Goal: Task Accomplishment & Management: Manage account settings

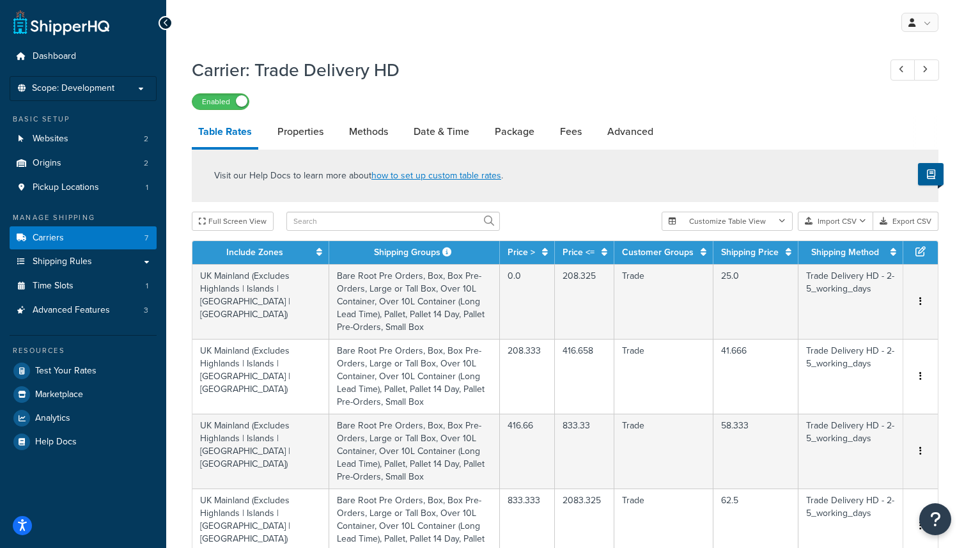
select select "25"
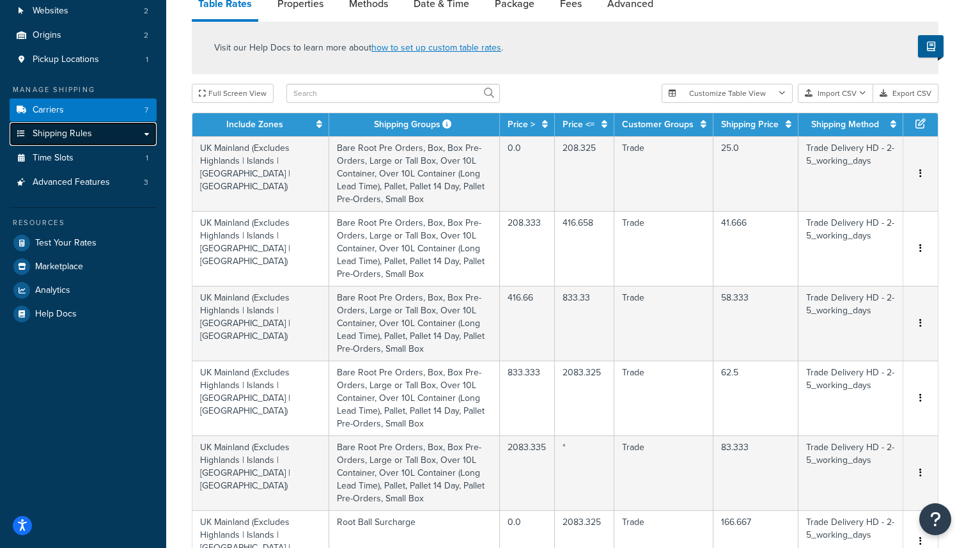
click at [112, 137] on link "Shipping Rules" at bounding box center [83, 134] width 147 height 24
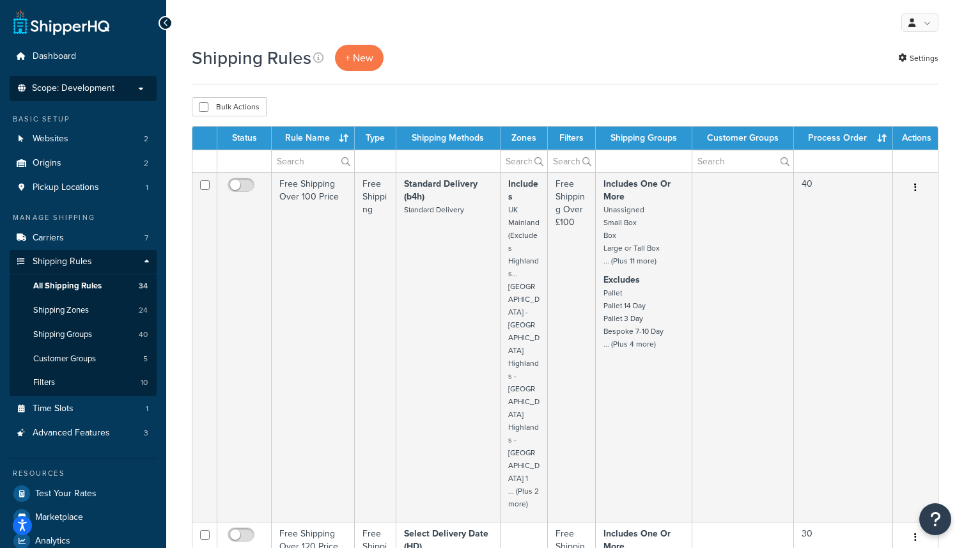
click at [118, 85] on p "Scope: Development" at bounding box center [83, 88] width 136 height 11
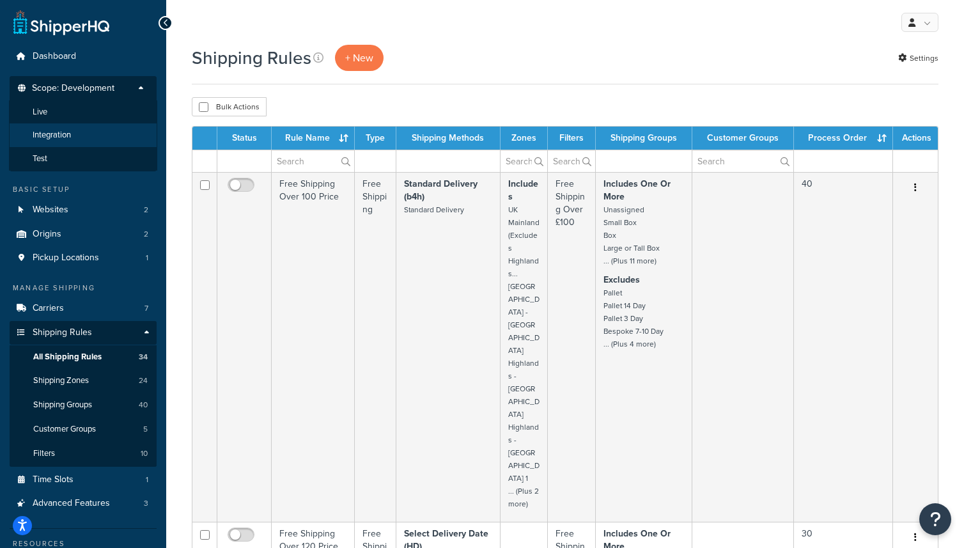
click at [104, 130] on li "Integration" at bounding box center [83, 135] width 148 height 24
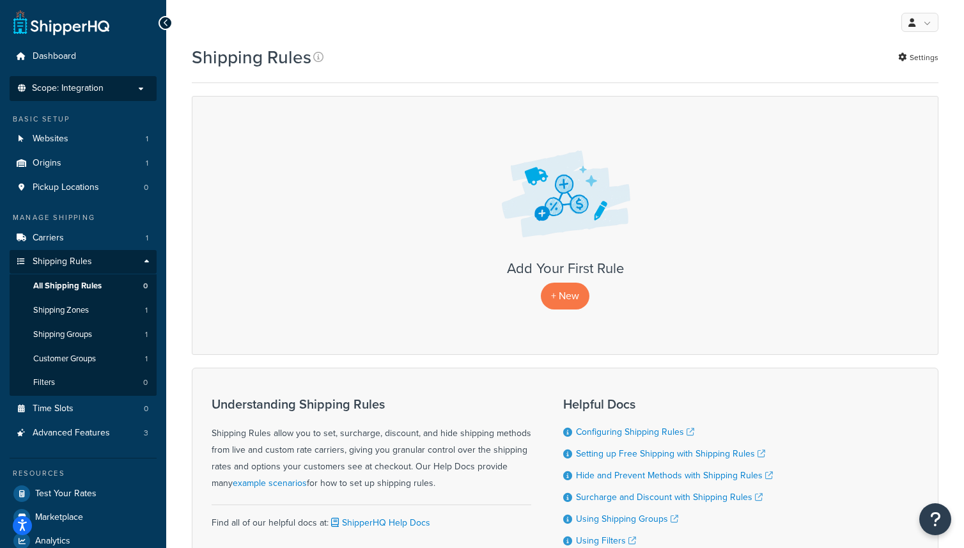
click at [125, 88] on p "Scope: Integration" at bounding box center [83, 88] width 136 height 11
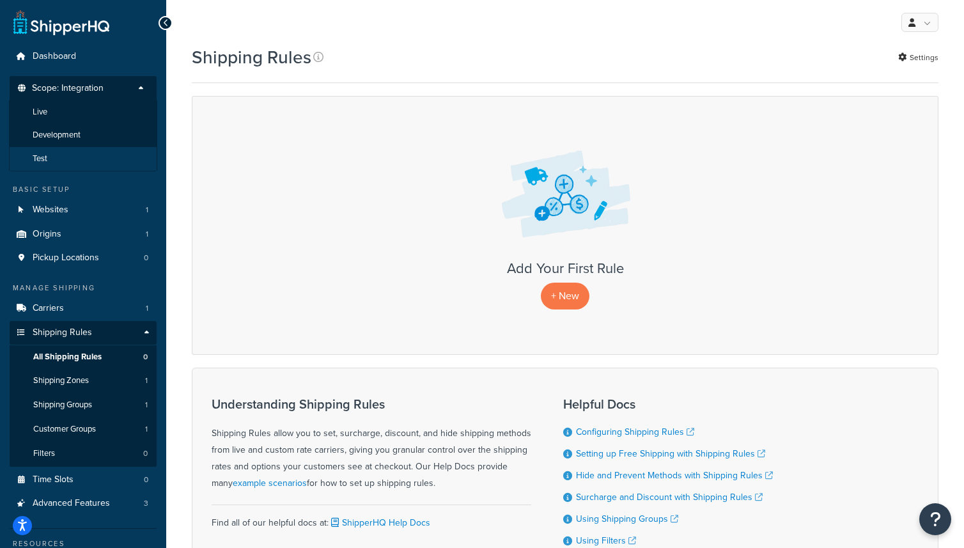
click at [68, 150] on li "Test" at bounding box center [83, 159] width 148 height 24
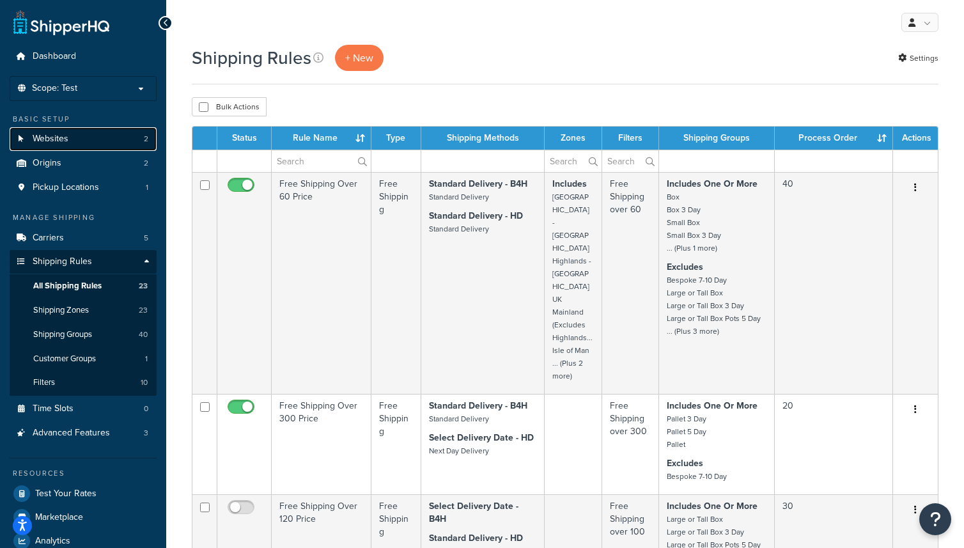
click at [75, 138] on link "Websites 2" at bounding box center [83, 139] width 147 height 24
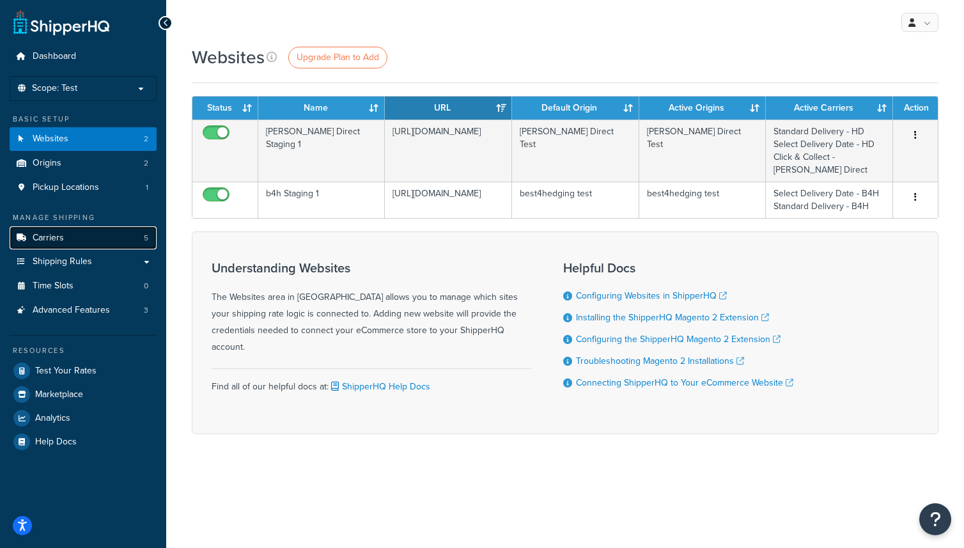
click at [81, 237] on link "Carriers 5" at bounding box center [83, 238] width 147 height 24
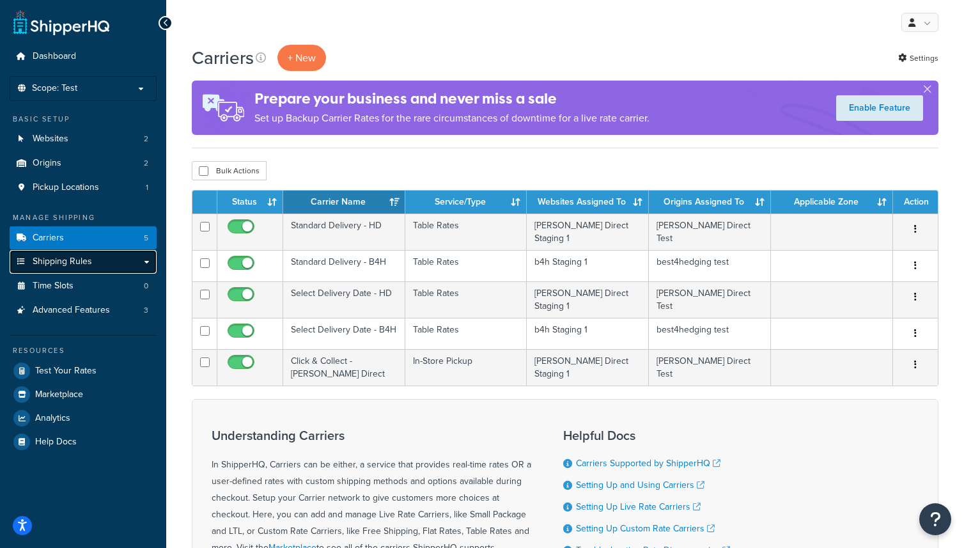
click at [78, 269] on link "Shipping Rules" at bounding box center [83, 262] width 147 height 24
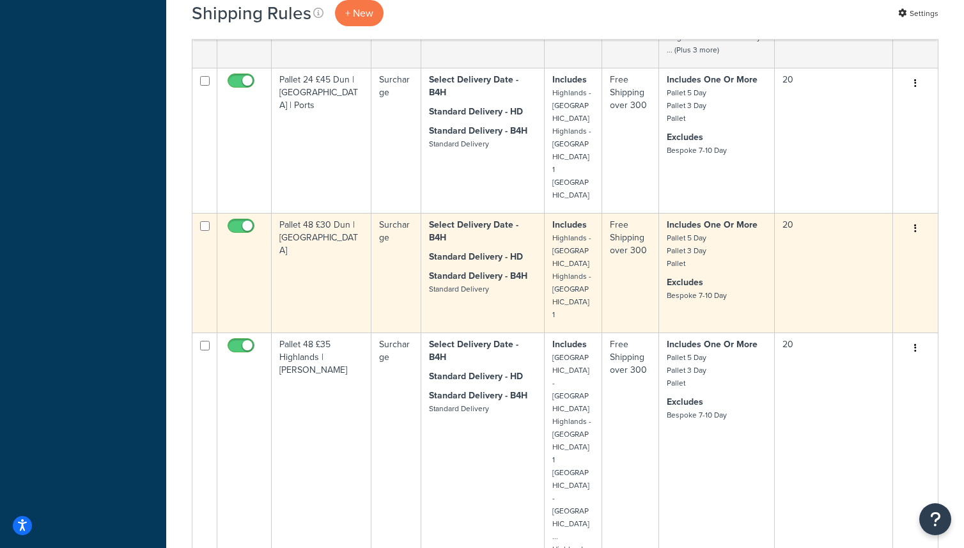
scroll to position [1292, 0]
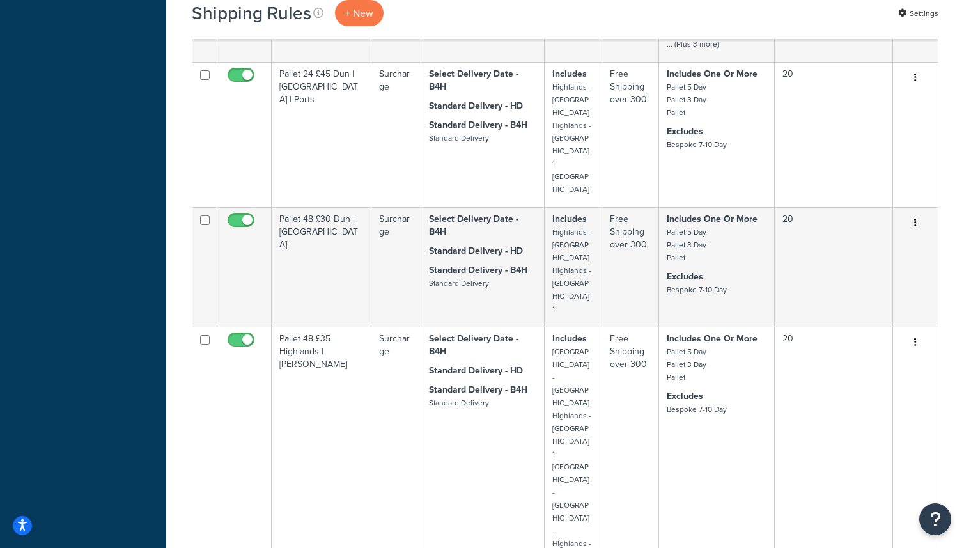
select select "1000"
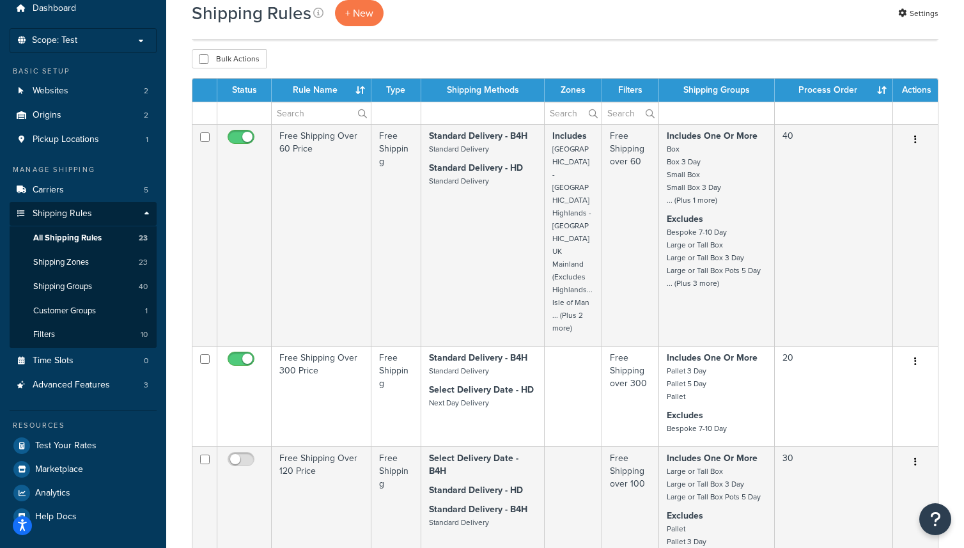
scroll to position [0, 0]
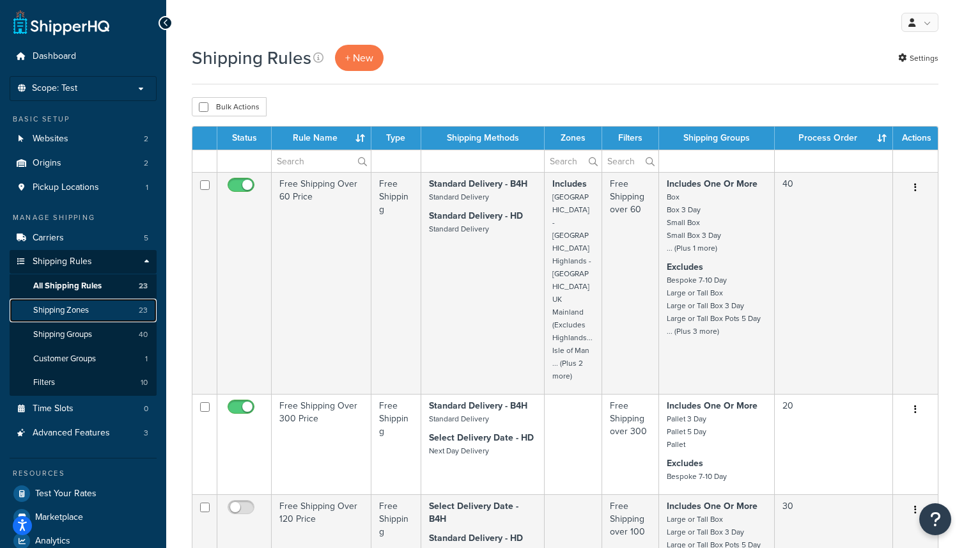
click at [103, 313] on link "Shipping Zones 23" at bounding box center [83, 311] width 147 height 24
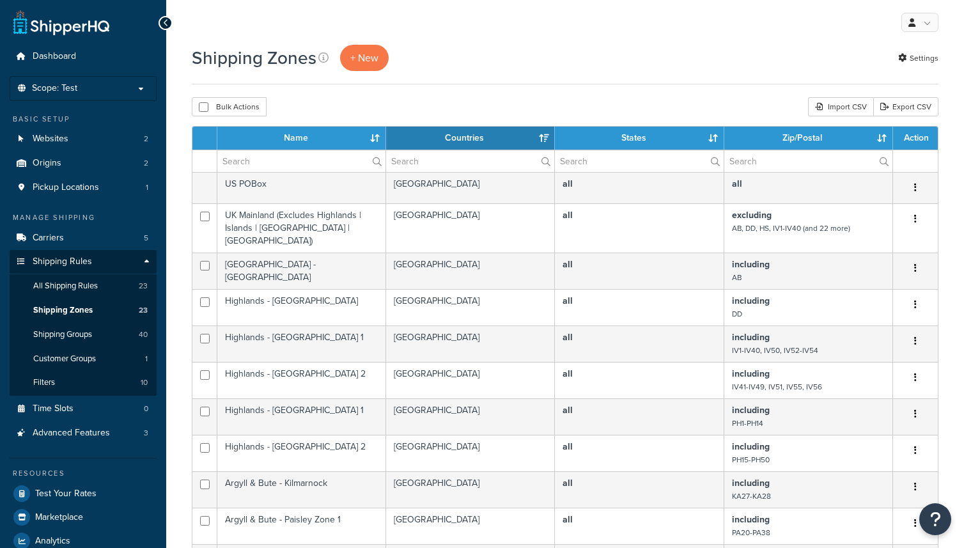
select select "15"
click at [99, 286] on link "All Shipping Rules 23" at bounding box center [83, 286] width 147 height 24
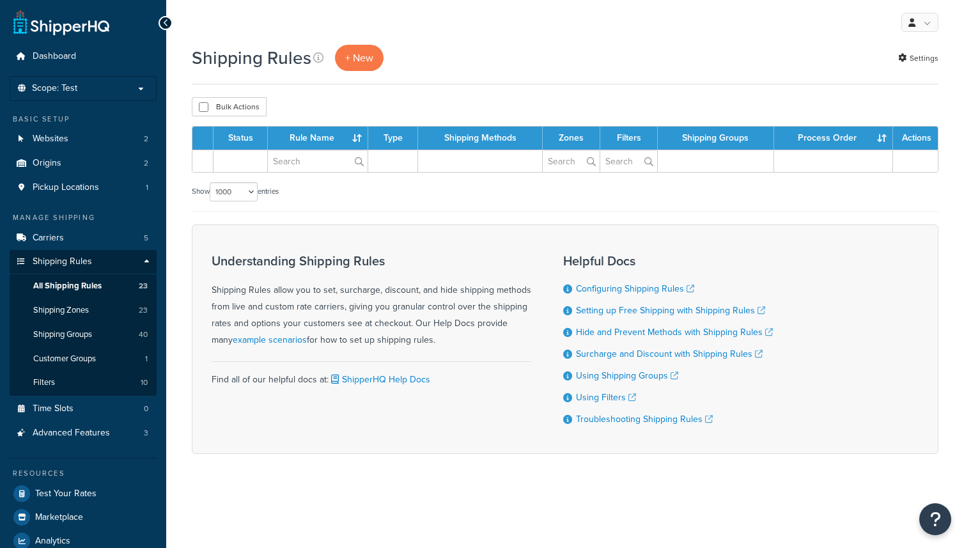
select select "1000"
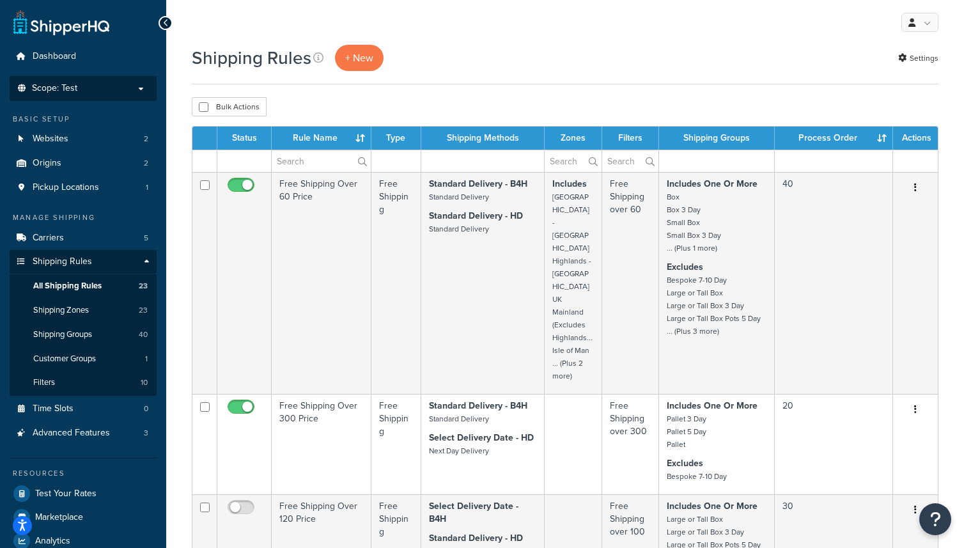
click at [73, 91] on span "Scope: Test" at bounding box center [54, 88] width 45 height 11
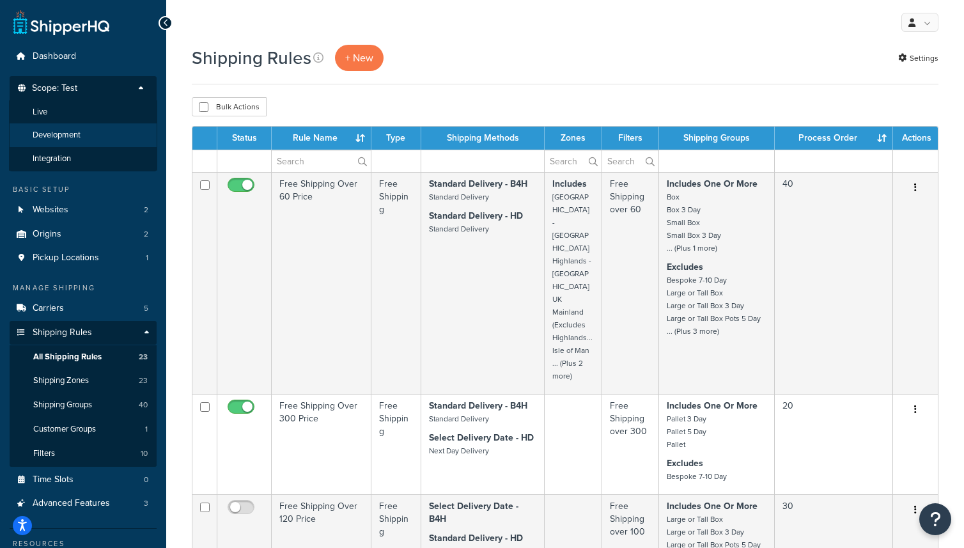
click at [84, 141] on li "Development" at bounding box center [83, 135] width 148 height 24
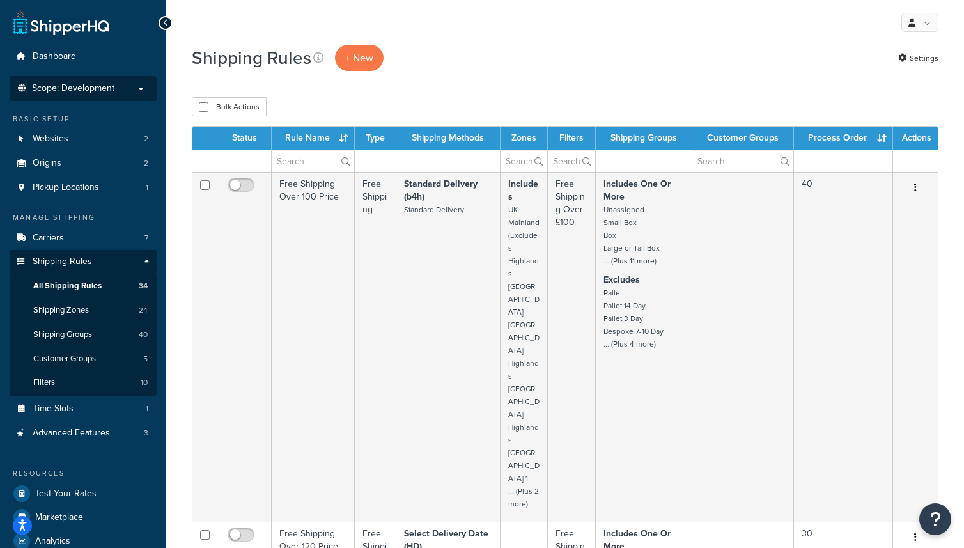
click at [123, 88] on p "Scope: Development" at bounding box center [83, 88] width 136 height 11
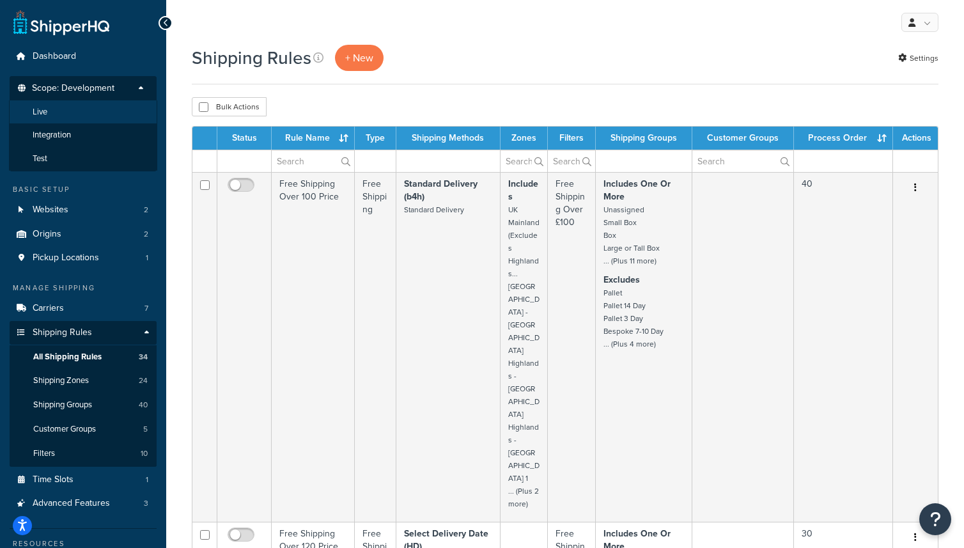
click at [96, 114] on li "Live" at bounding box center [83, 112] width 148 height 24
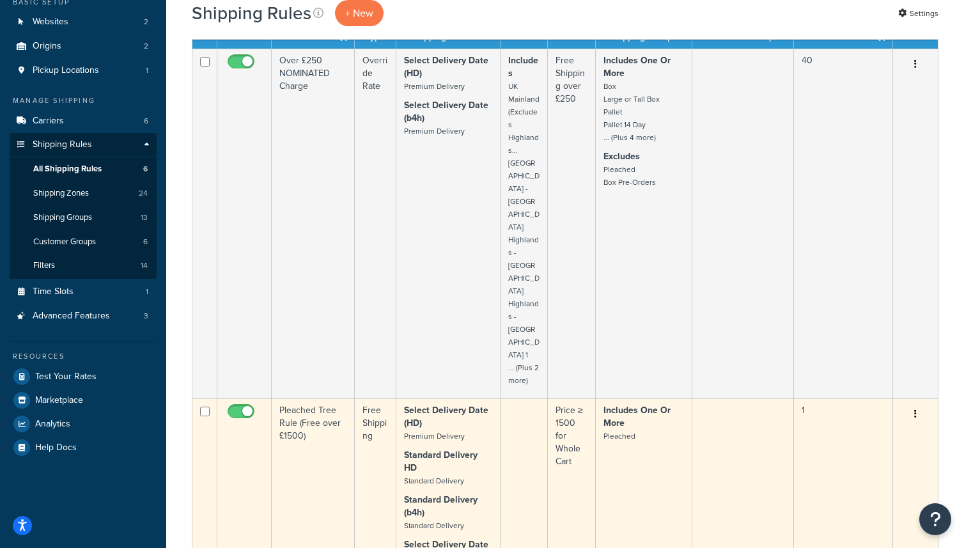
scroll to position [84, 0]
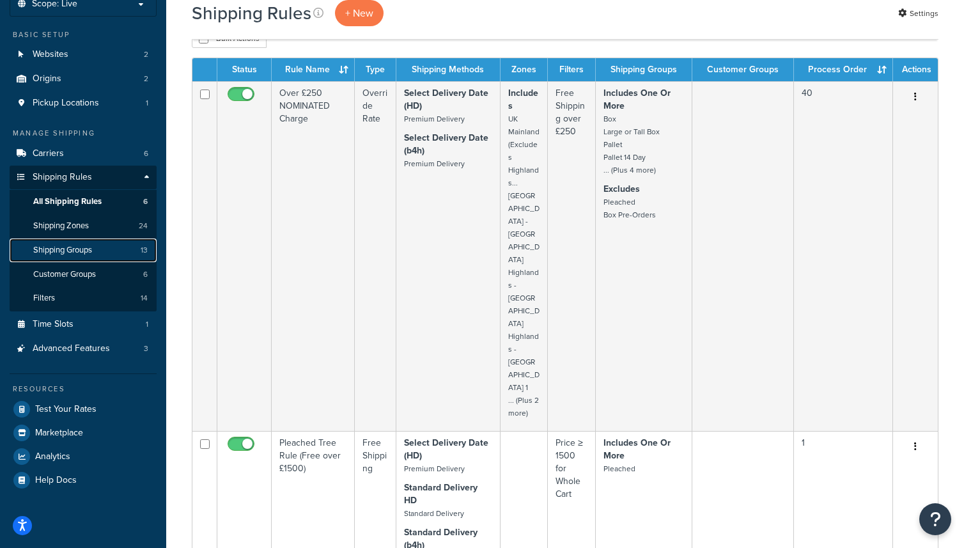
click at [97, 253] on link "Shipping Groups 13" at bounding box center [83, 250] width 147 height 24
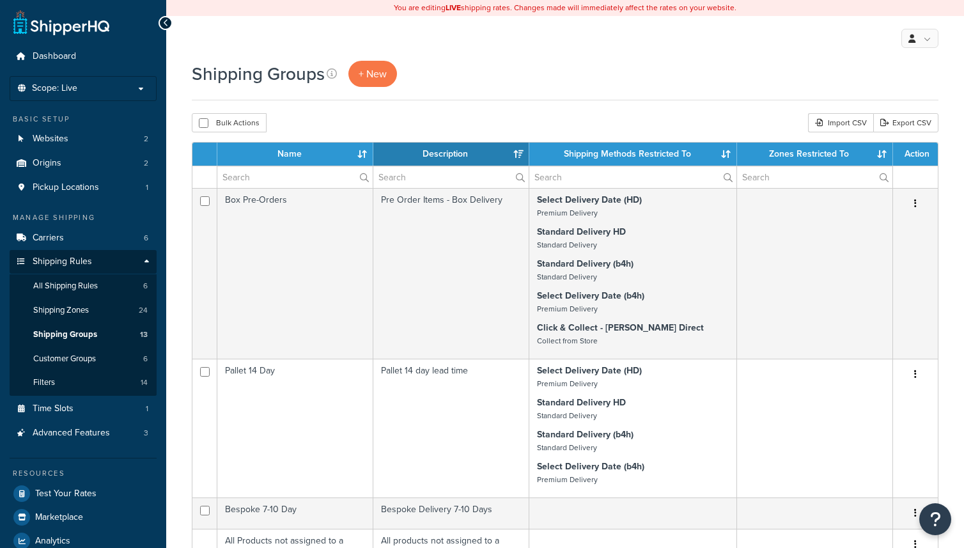
select select "15"
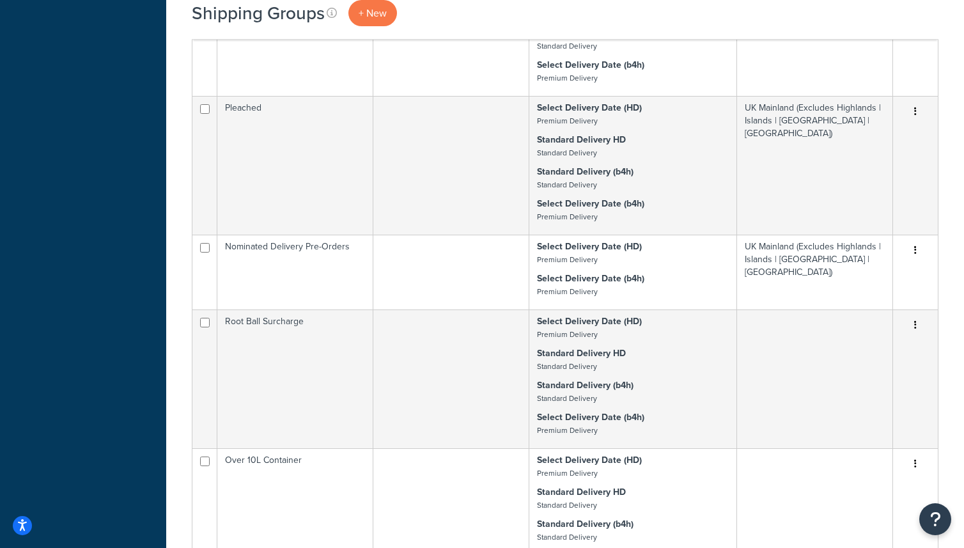
scroll to position [845, 0]
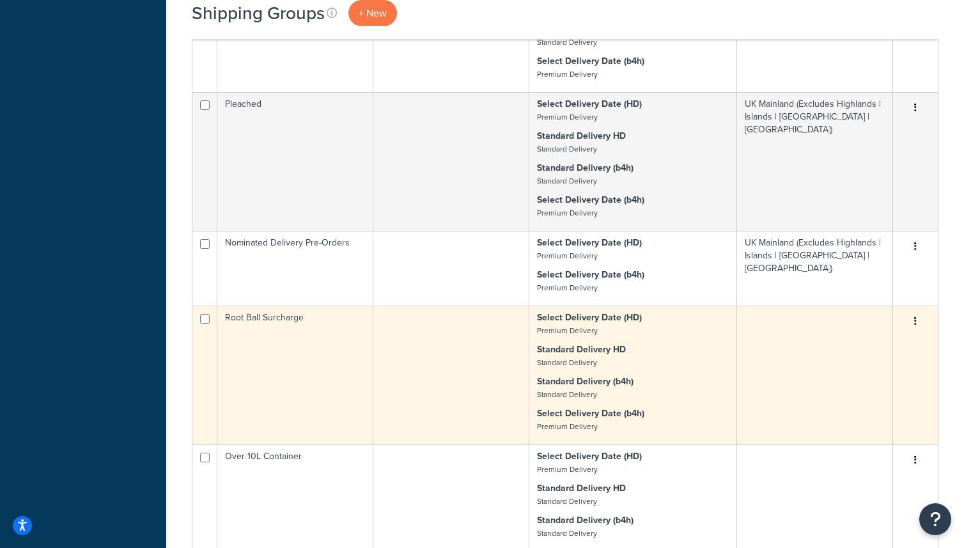
click at [360, 347] on td "Root Ball Surcharge" at bounding box center [295, 375] width 156 height 139
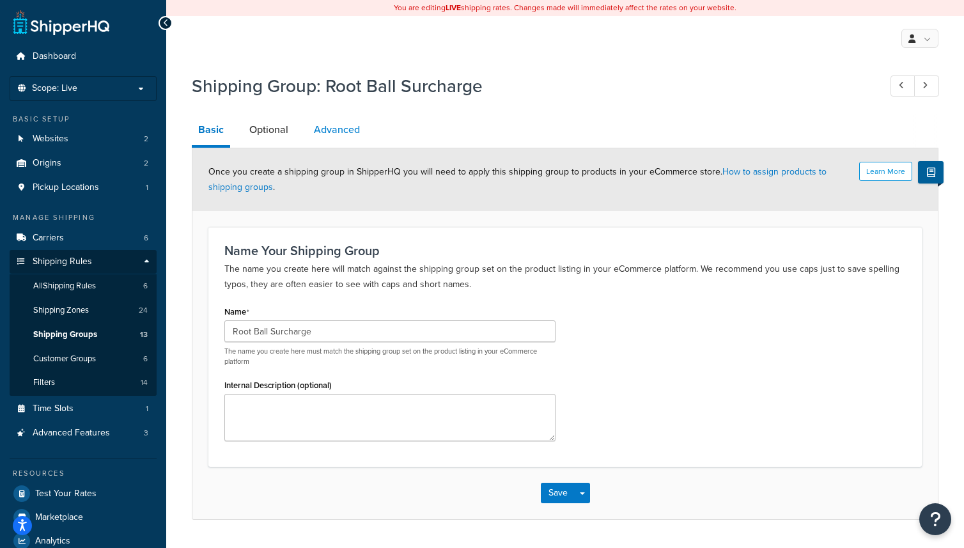
click at [344, 137] on link "Advanced" at bounding box center [337, 129] width 59 height 31
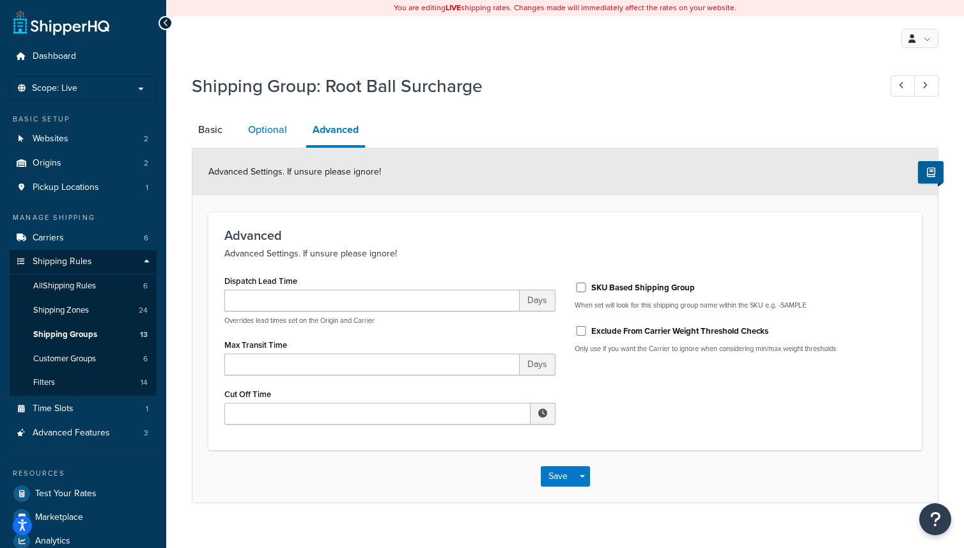
click at [271, 136] on link "Optional" at bounding box center [268, 129] width 52 height 31
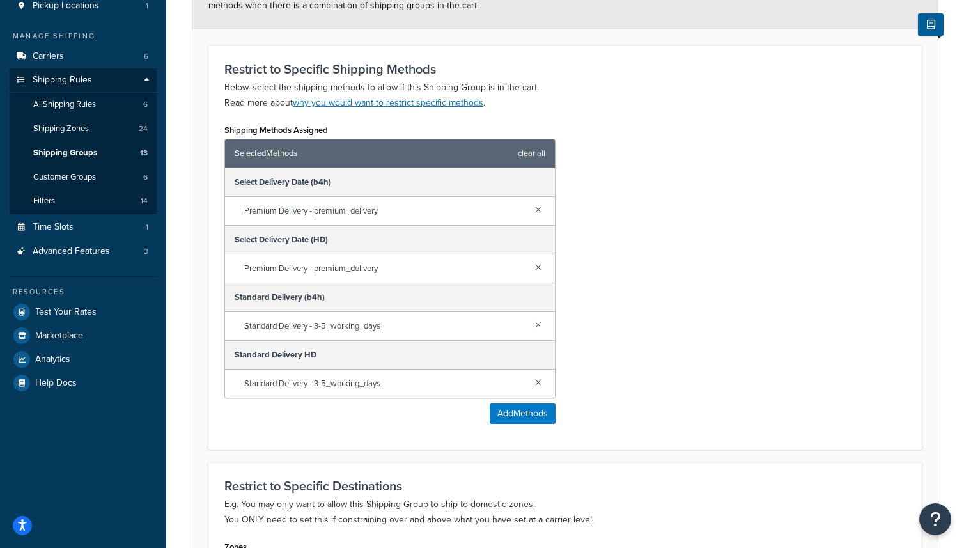
scroll to position [270, 0]
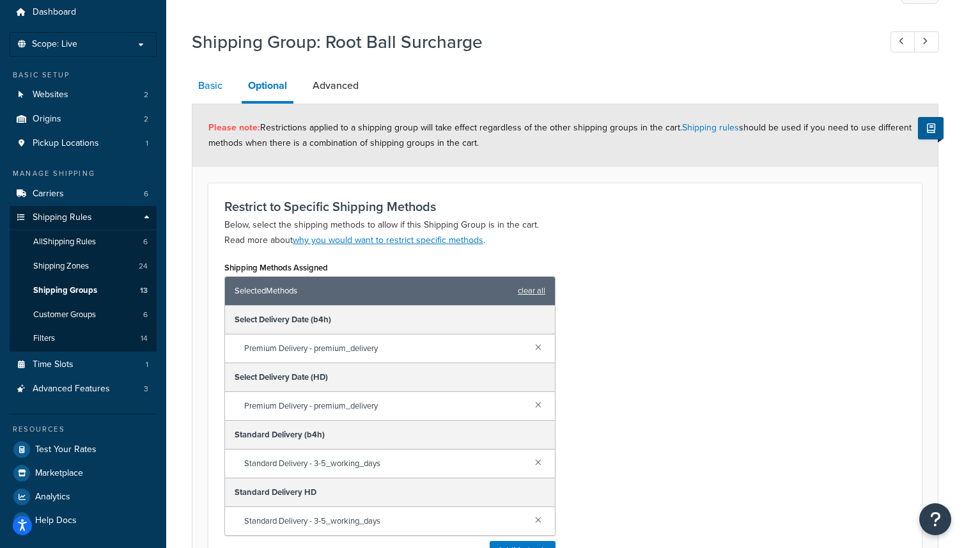
click at [211, 90] on link "Basic" at bounding box center [210, 85] width 37 height 31
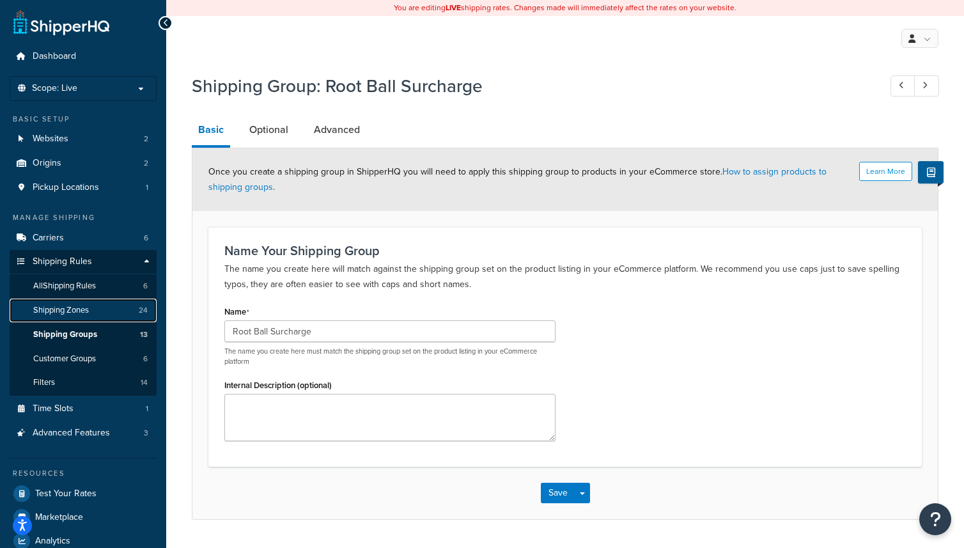
click at [75, 306] on span "Shipping Zones" at bounding box center [61, 310] width 56 height 11
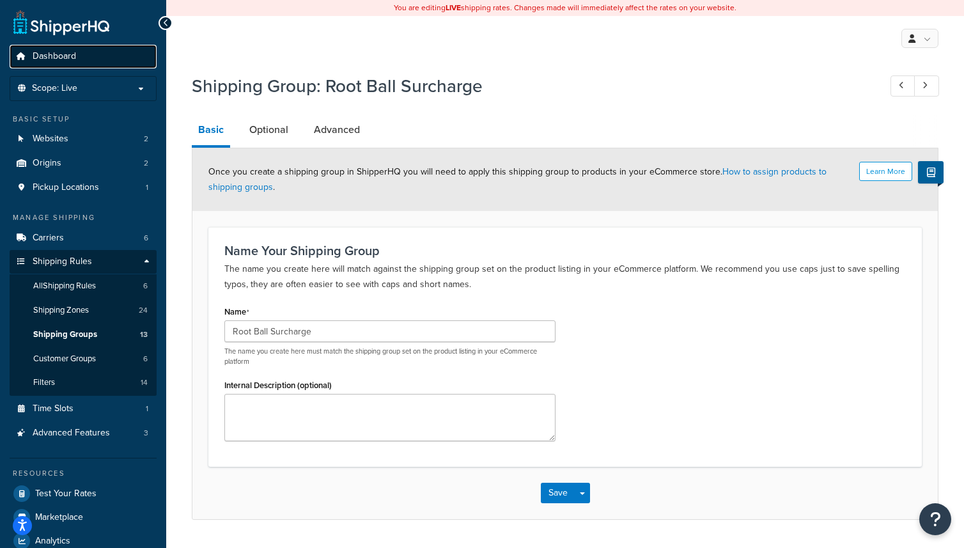
click at [81, 65] on link "Dashboard" at bounding box center [83, 57] width 147 height 24
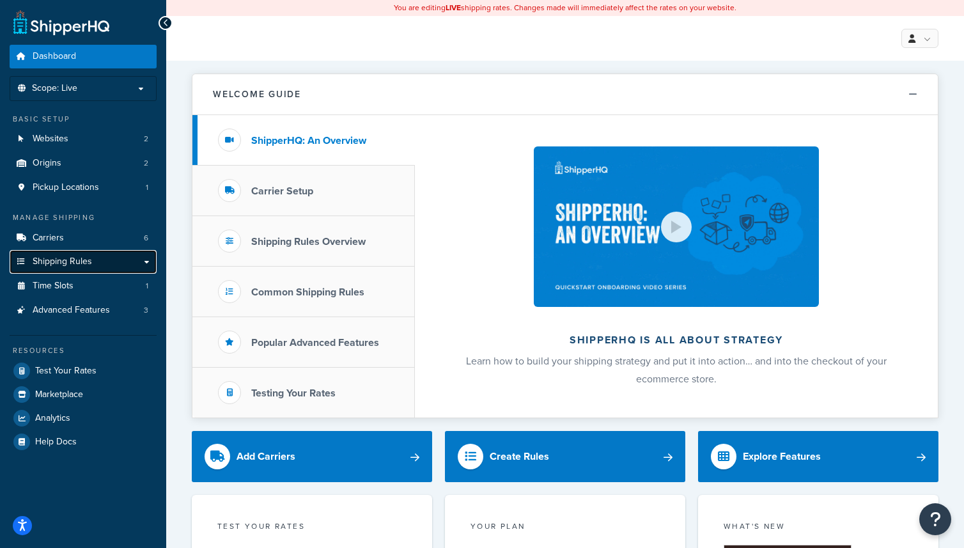
click at [147, 262] on link "Shipping Rules" at bounding box center [83, 262] width 147 height 24
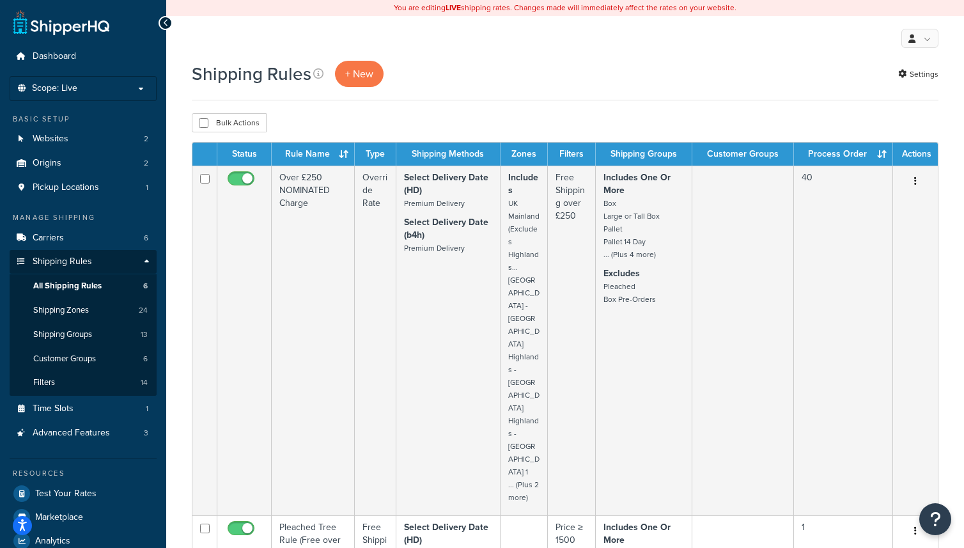
click at [547, 88] on div "Shipping Rules + New Settings" at bounding box center [565, 81] width 747 height 40
click at [450, 120] on div "Bulk Actions Duplicate [GEOGRAPHIC_DATA]" at bounding box center [565, 122] width 747 height 19
click at [96, 92] on p "Scope: Live" at bounding box center [83, 88] width 136 height 11
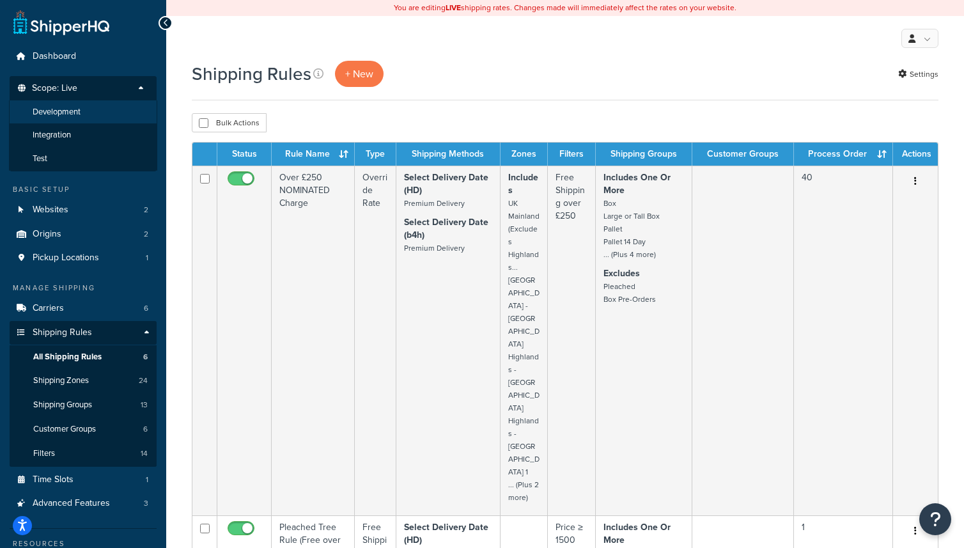
click at [83, 116] on li "Development" at bounding box center [83, 112] width 148 height 24
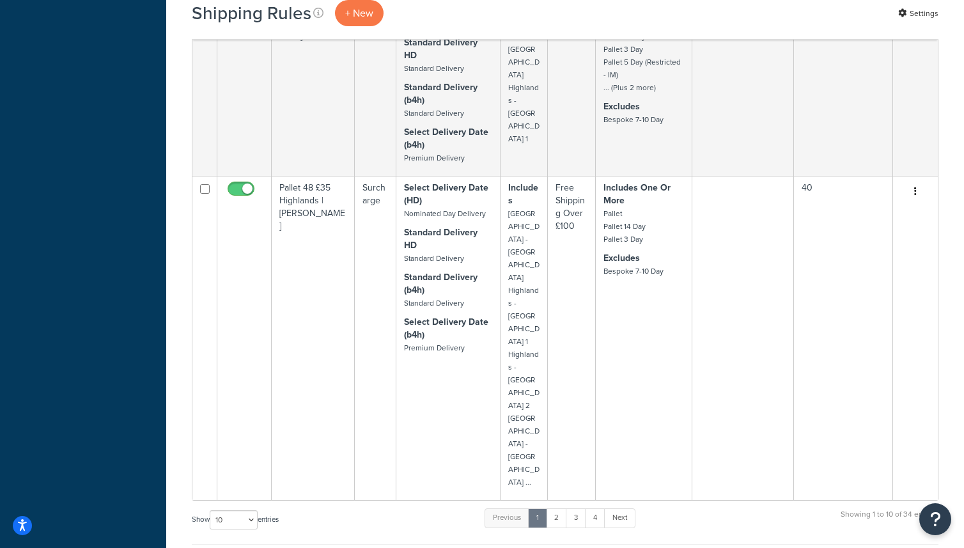
scroll to position [2014, 0]
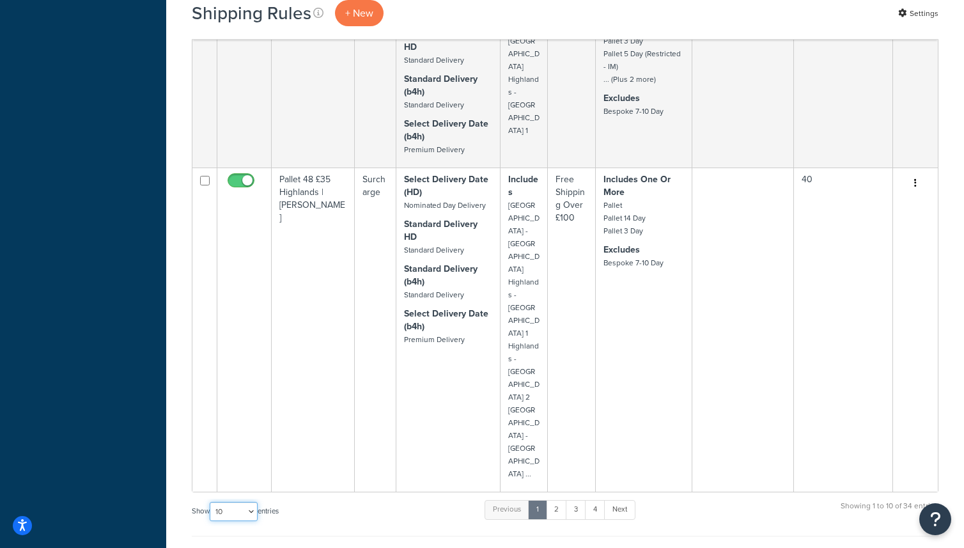
click at [239, 502] on select "10 15 25 50 100 1000" at bounding box center [234, 511] width 48 height 19
select select "1000"
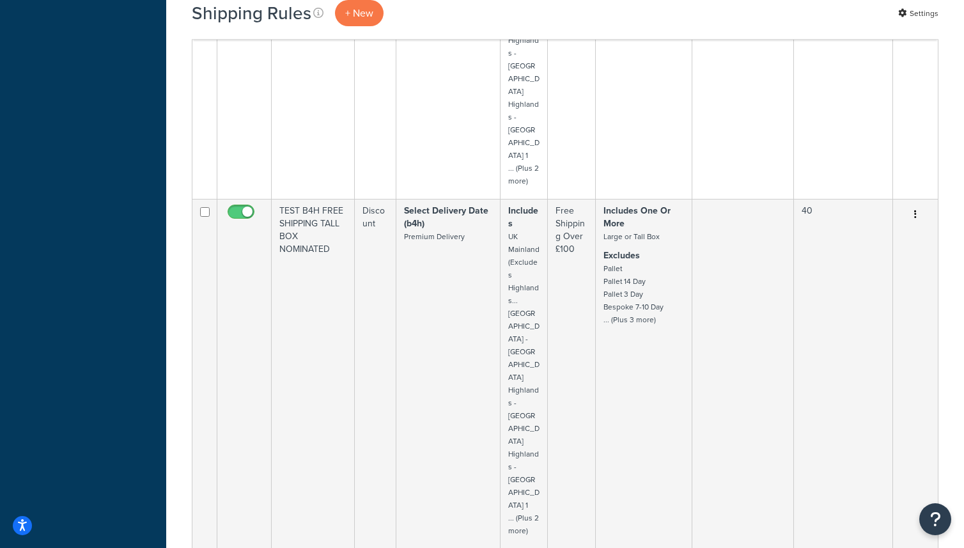
scroll to position [6284, 0]
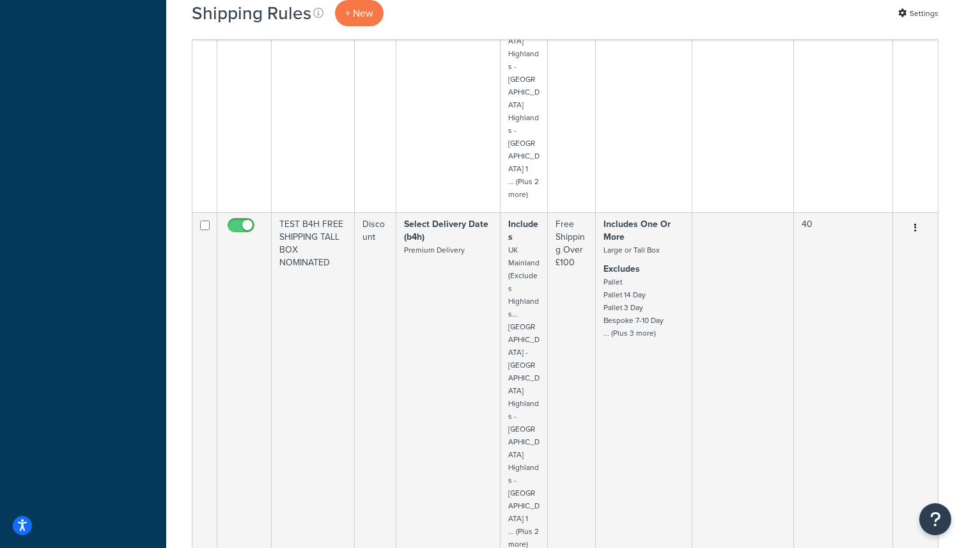
drag, startPoint x: 280, startPoint y: 273, endPoint x: 327, endPoint y: 324, distance: 69.7
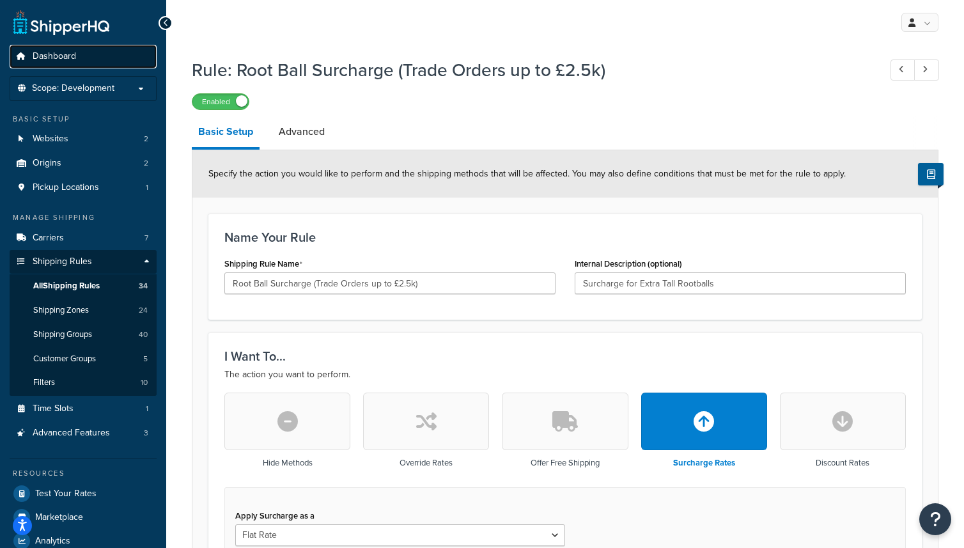
click at [63, 66] on link "Dashboard" at bounding box center [83, 57] width 147 height 24
